Goal: Information Seeking & Learning: Understand process/instructions

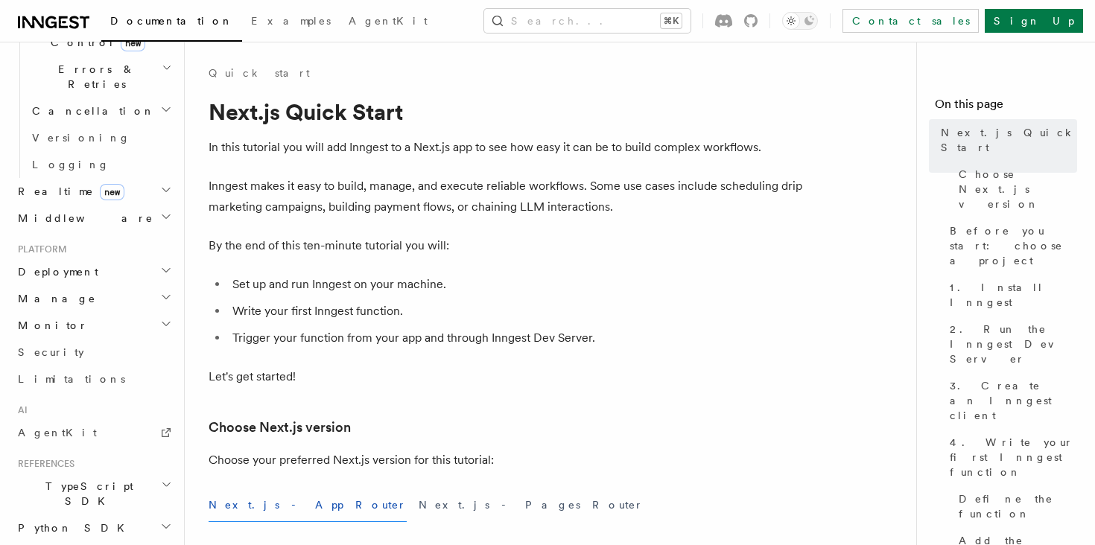
scroll to position [574, 0]
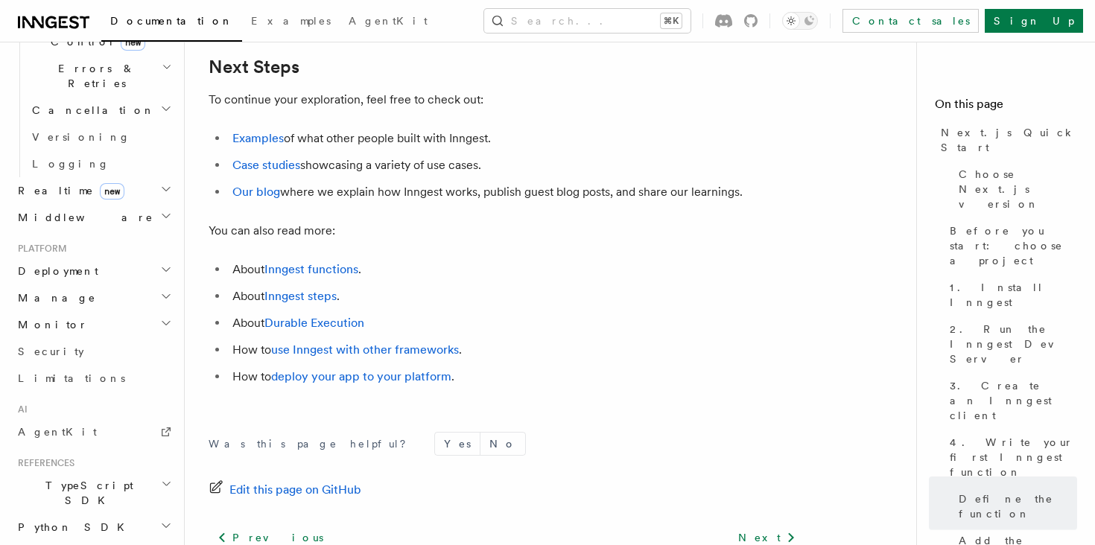
scroll to position [9347, 0]
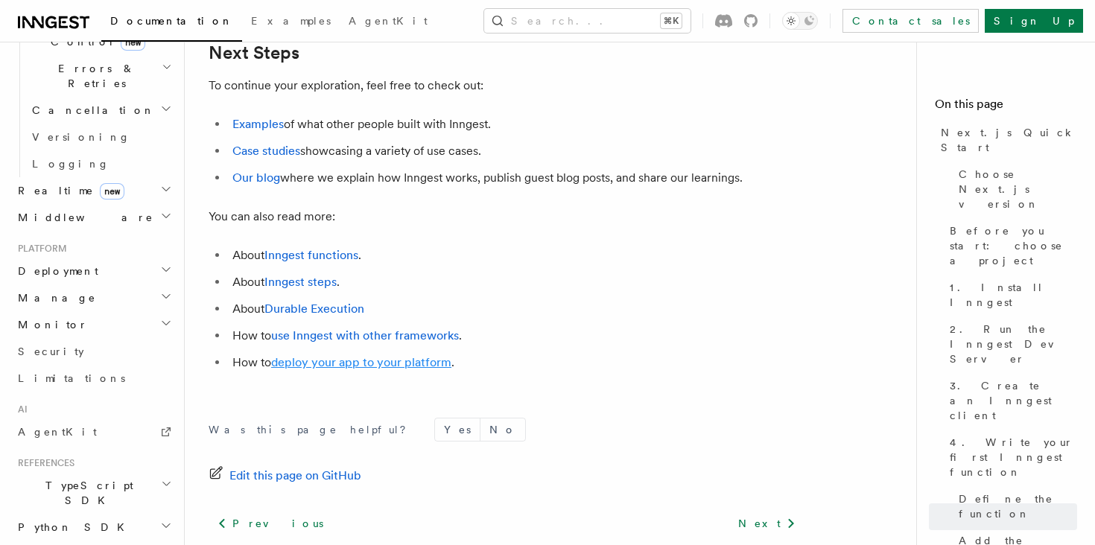
click at [414, 369] on link "deploy your app to your platform" at bounding box center [361, 362] width 180 height 14
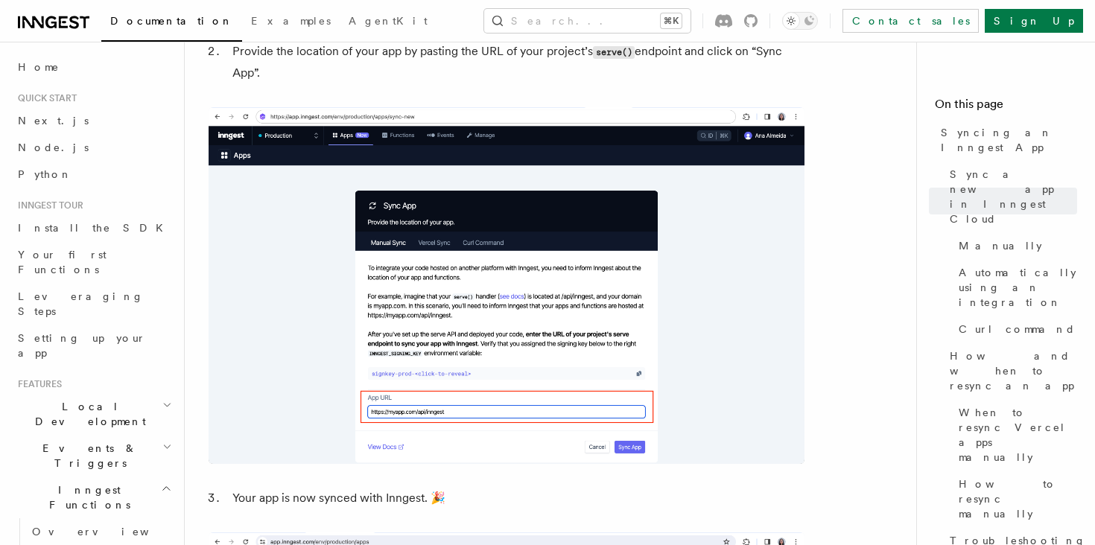
scroll to position [1260, 0]
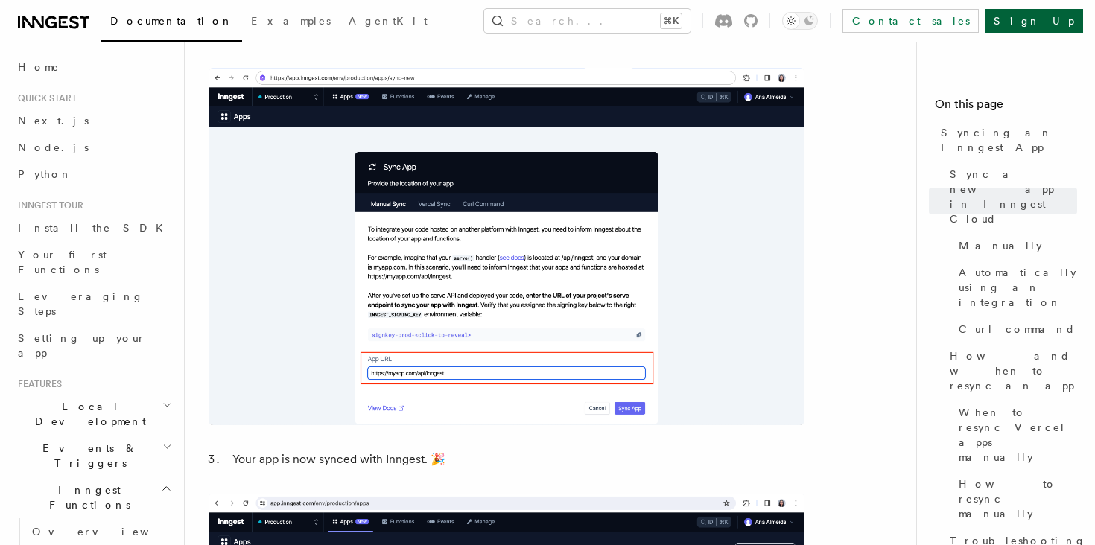
click at [1048, 20] on link "Sign Up" at bounding box center [1034, 21] width 98 height 24
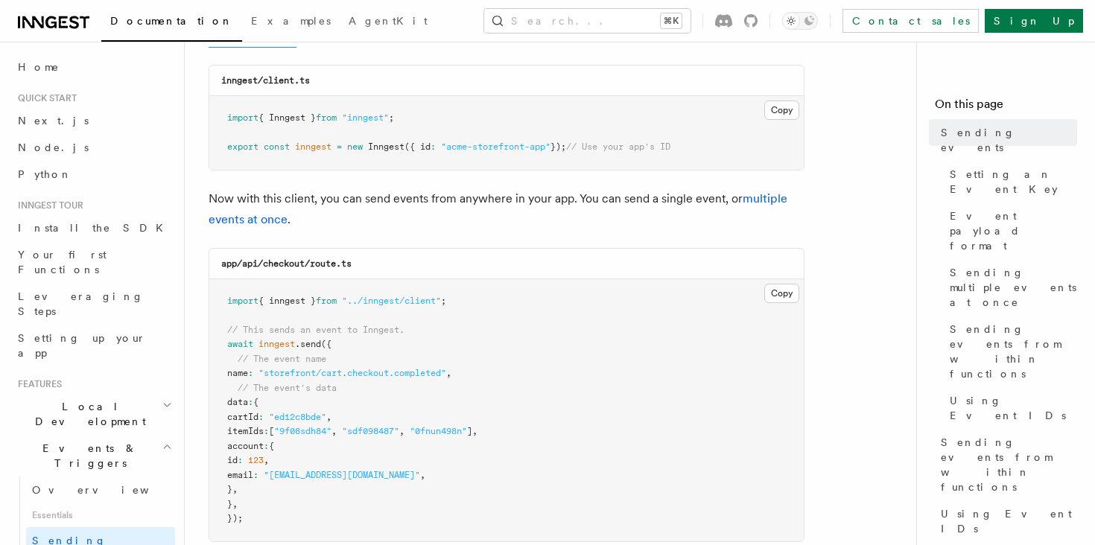
scroll to position [262, 0]
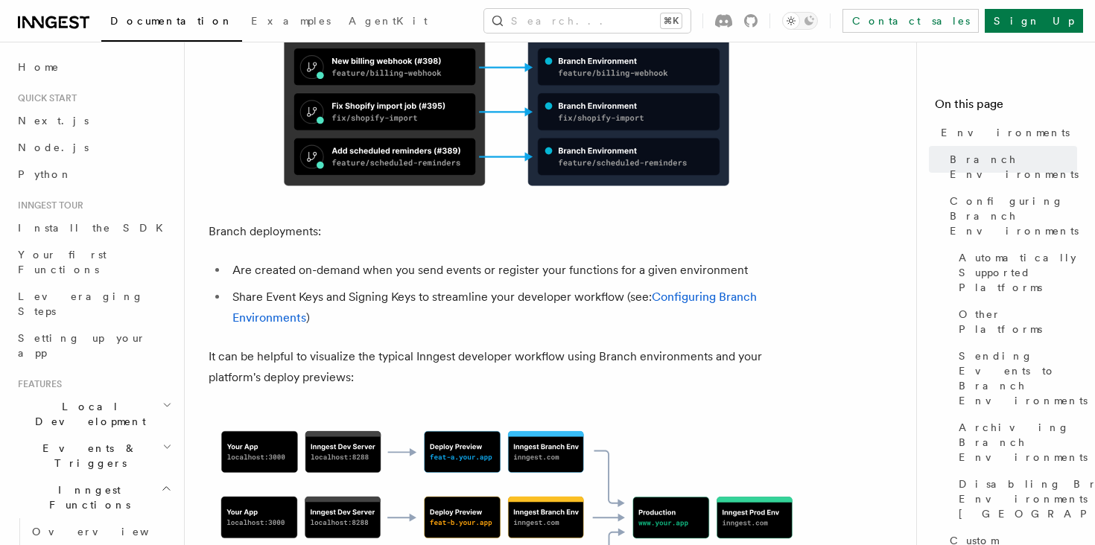
scroll to position [953, 0]
